Goal: Task Accomplishment & Management: Manage account settings

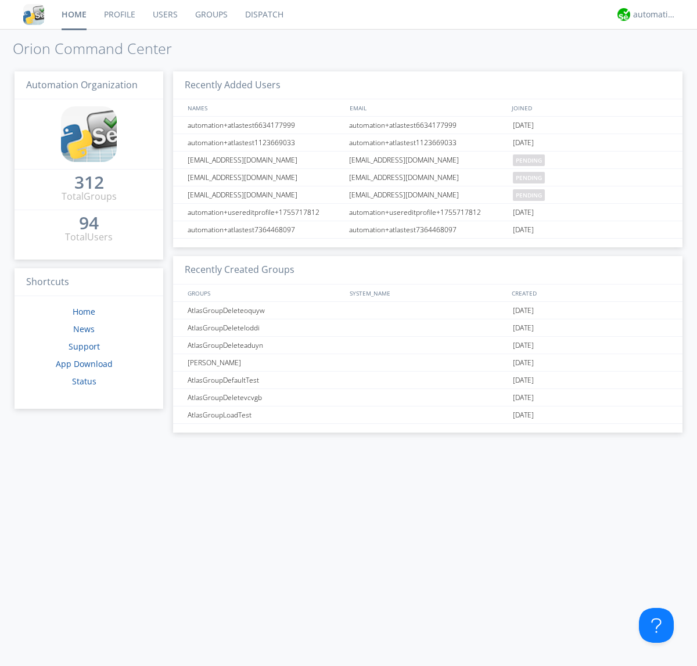
click at [210, 15] on link "Groups" at bounding box center [212, 14] width 50 height 29
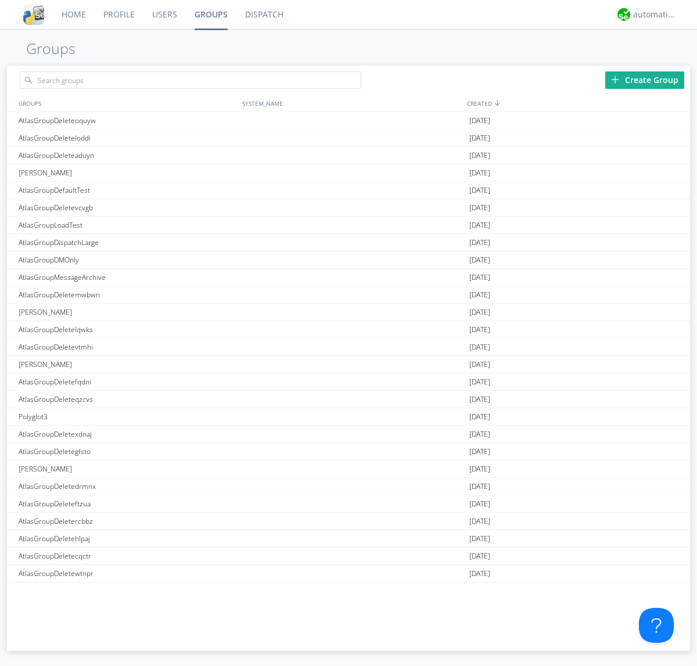
click at [645, 80] on div "Create Group" at bounding box center [644, 79] width 79 height 17
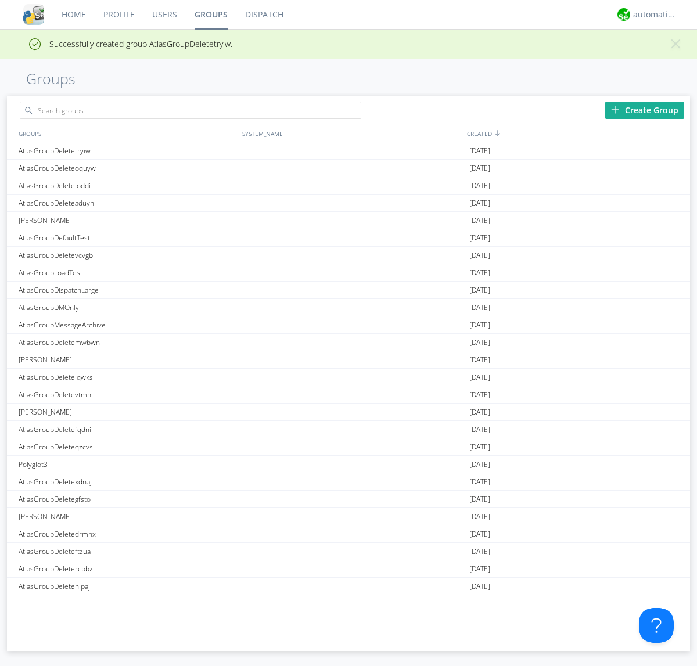
click at [210, 15] on link "Groups" at bounding box center [211, 14] width 51 height 29
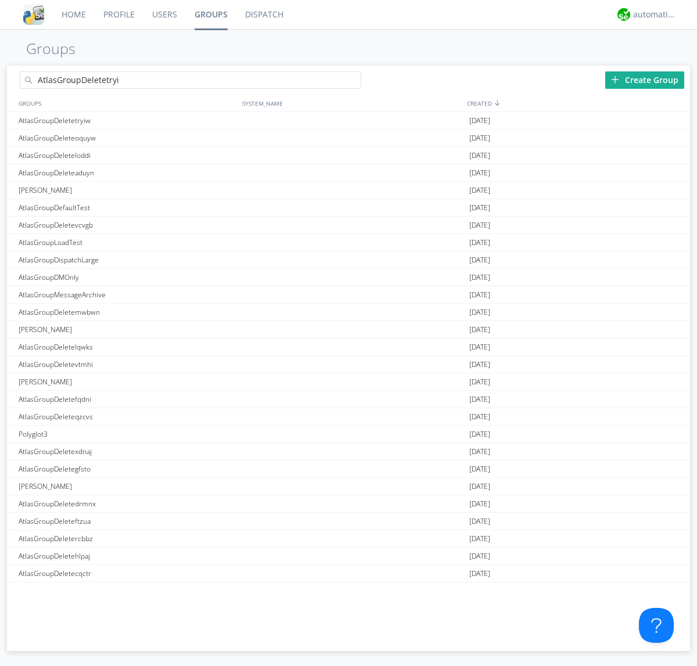
type input "AtlasGroupDeletetryiw"
click at [164, 15] on link "Users" at bounding box center [165, 14] width 42 height 29
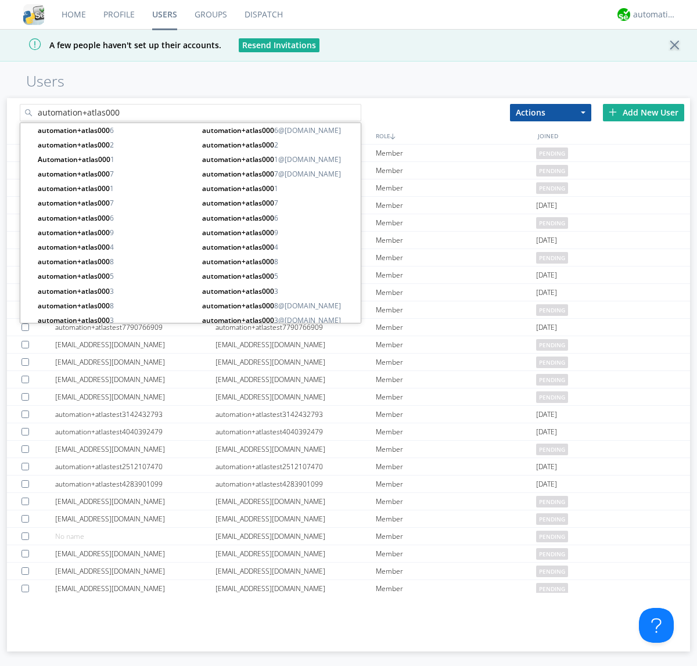
type input "automation+atlas000"
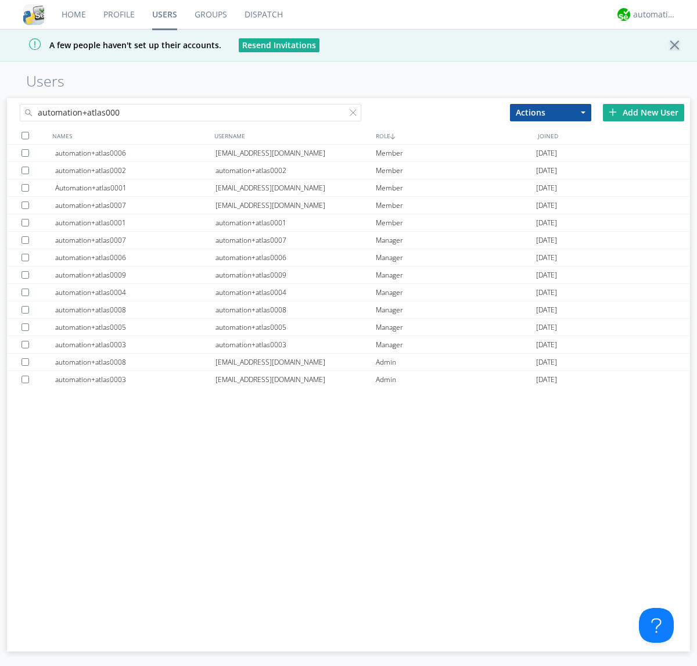
click at [25, 135] on div at bounding box center [25, 136] width 8 height 8
click at [551, 112] on button "Actions" at bounding box center [550, 112] width 81 height 17
click at [0, 0] on link "Add to Group" at bounding box center [0, 0] width 0 height 0
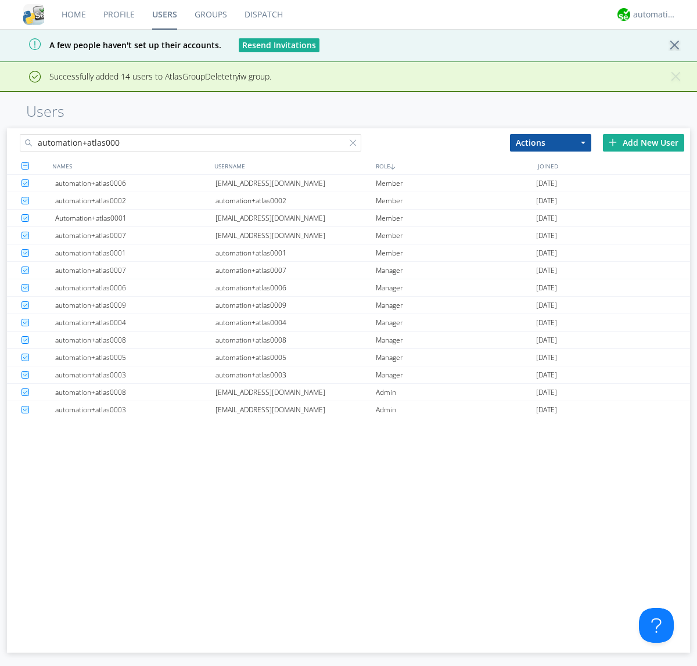
click at [210, 15] on link "Groups" at bounding box center [211, 14] width 50 height 29
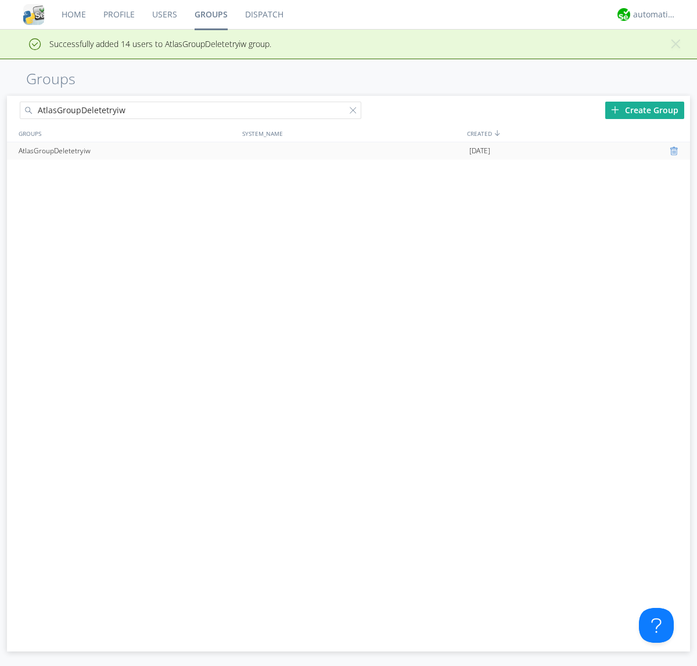
type input "AtlasGroupDeletetryiw"
click at [675, 151] on div at bounding box center [676, 150] width 12 height 9
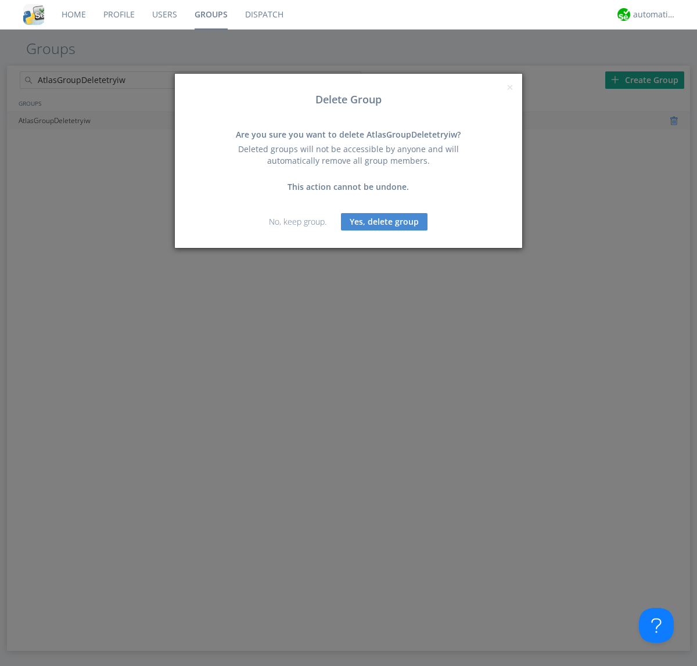
click at [385, 221] on button "Yes, delete group" at bounding box center [384, 221] width 87 height 17
